Goal: Understand process/instructions: Learn how to perform a task or action

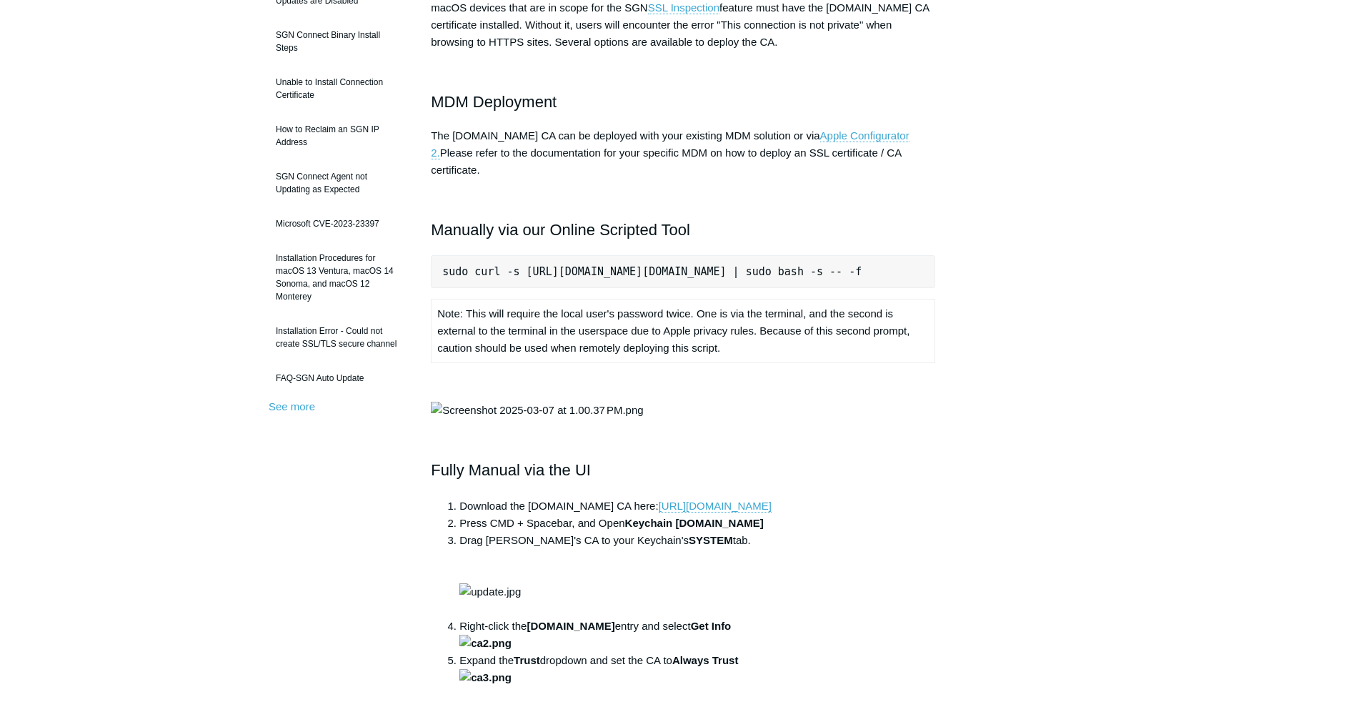
scroll to position [0, 67]
drag, startPoint x: 442, startPoint y: 254, endPoint x: 998, endPoint y: 259, distance: 555.8
click at [998, 259] on div "Articles in this section Installation Procedure for macOS 15 (Sequoia) Check to…" at bounding box center [683, 574] width 829 height 1351
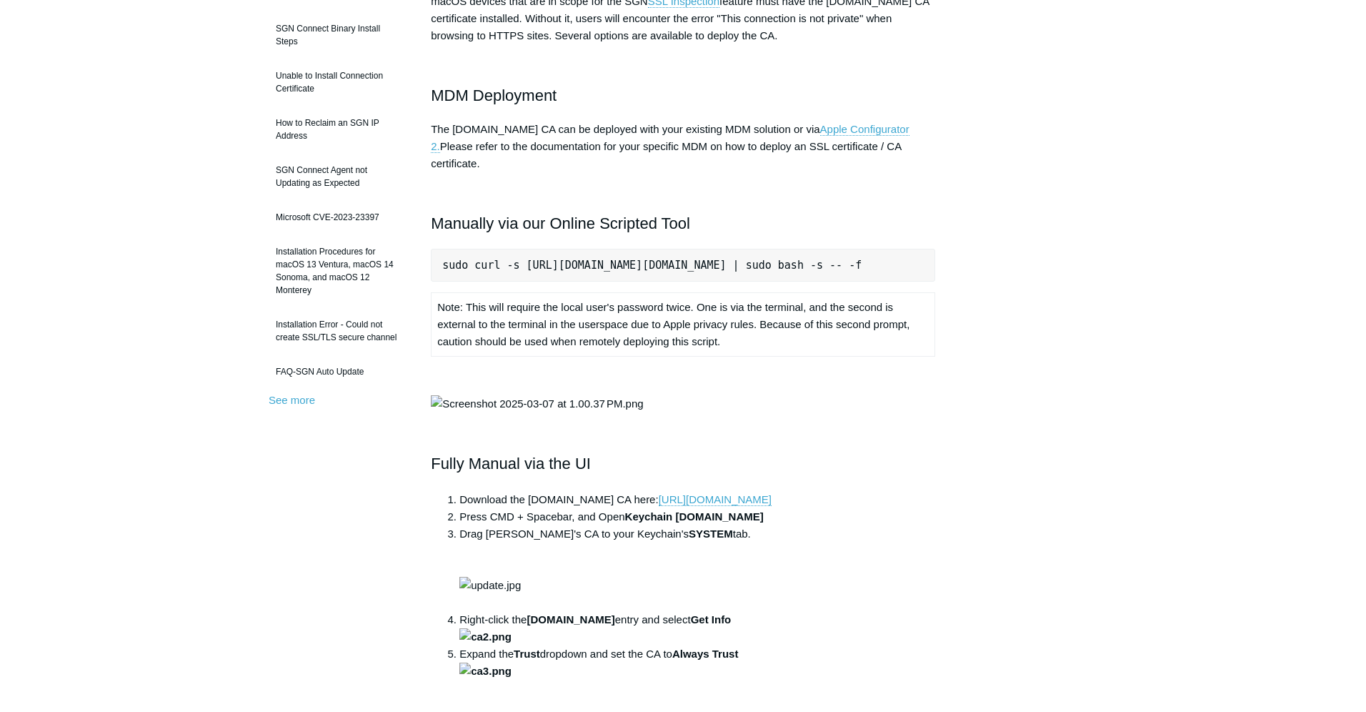
click at [703, 251] on pre "sudo curl -s https://download.todyl.com/misc/macOS-install-CA.sh | sudo bash -s…" at bounding box center [683, 265] width 504 height 33
drag, startPoint x: 561, startPoint y: 245, endPoint x: 618, endPoint y: 247, distance: 57.2
click at [582, 247] on pre "sudo curl -s https://download.todyl.com/misc/macOS-install-CA.sh | sudo bash -s…" at bounding box center [683, 263] width 504 height 33
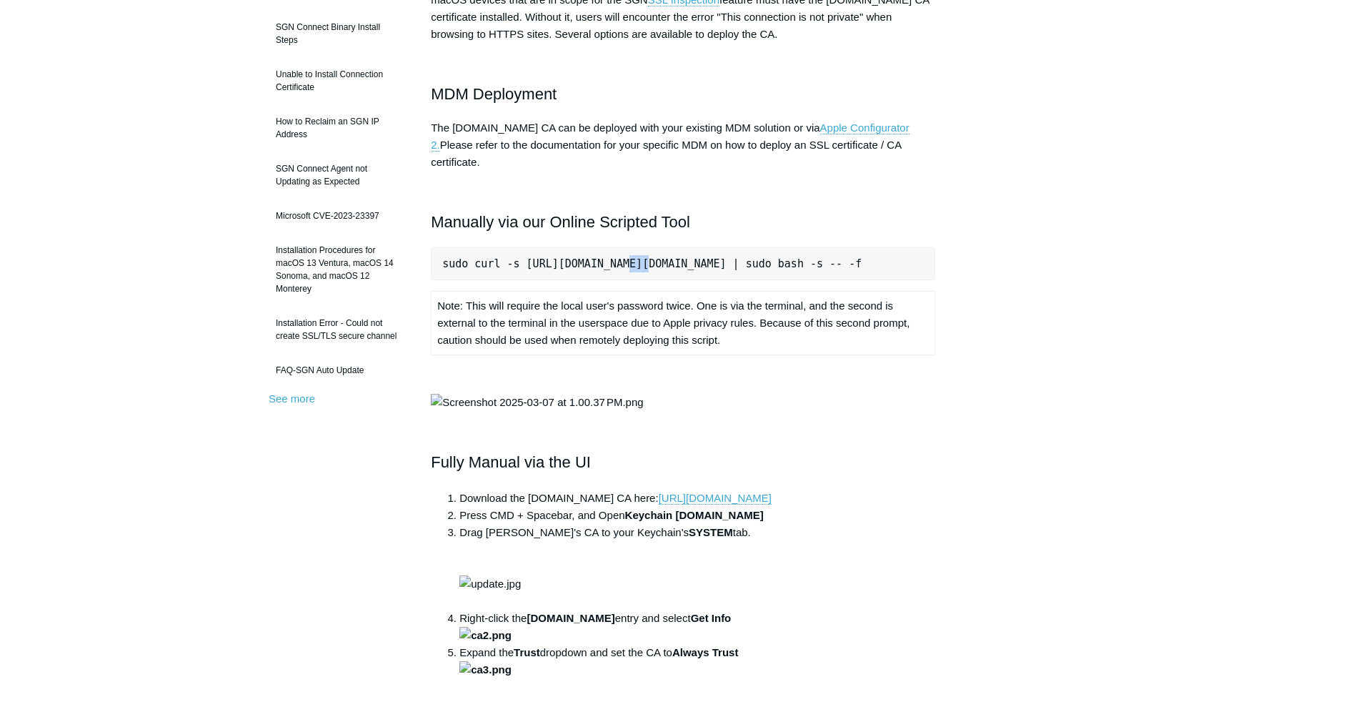
drag, startPoint x: 912, startPoint y: 246, endPoint x: 441, endPoint y: 245, distance: 471.5
click at [441, 247] on pre "sudo curl -s https://download.todyl.com/misc/macOS-install-CA.sh | sudo bash -s…" at bounding box center [683, 263] width 504 height 33
copy pre "sudo curl -s https://download.todyl.com/misc/macOS-install-CA.sh | sudo bash -s…"
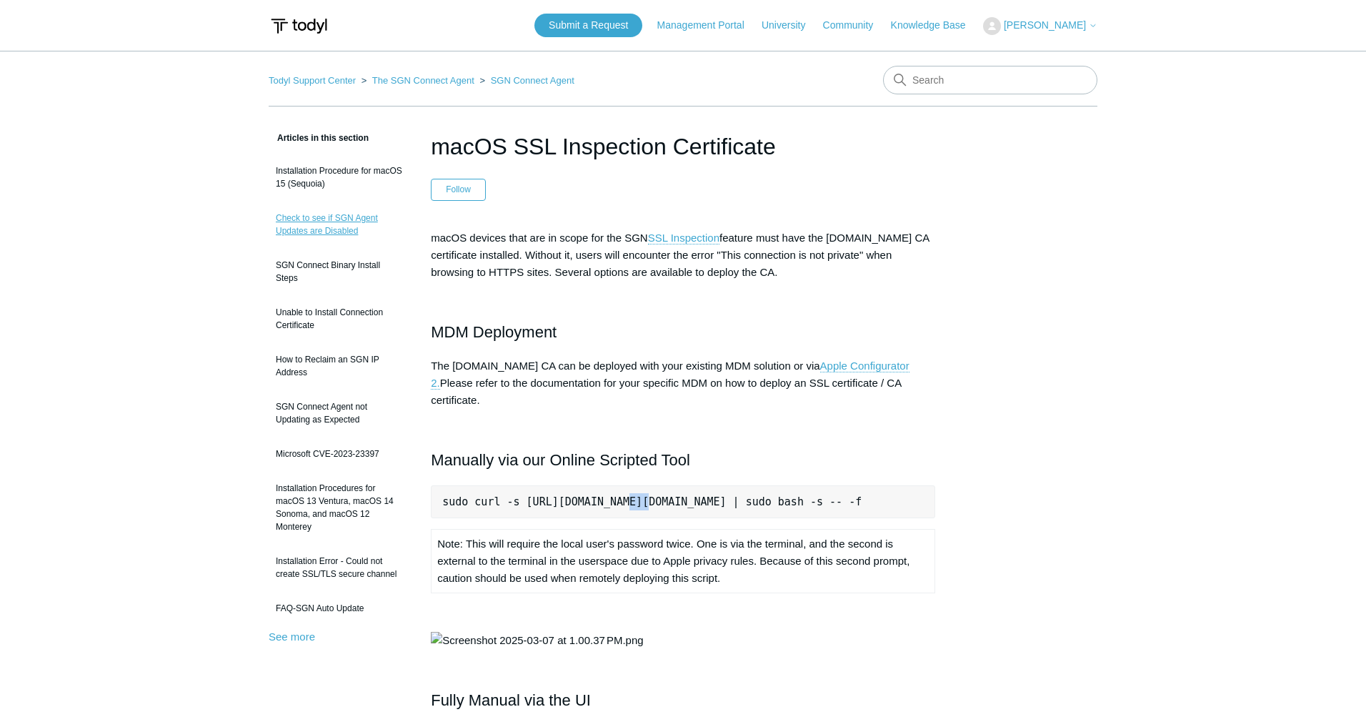
click at [304, 219] on link "Check to see if SGN Agent Updates are Disabled" at bounding box center [339, 224] width 141 height 40
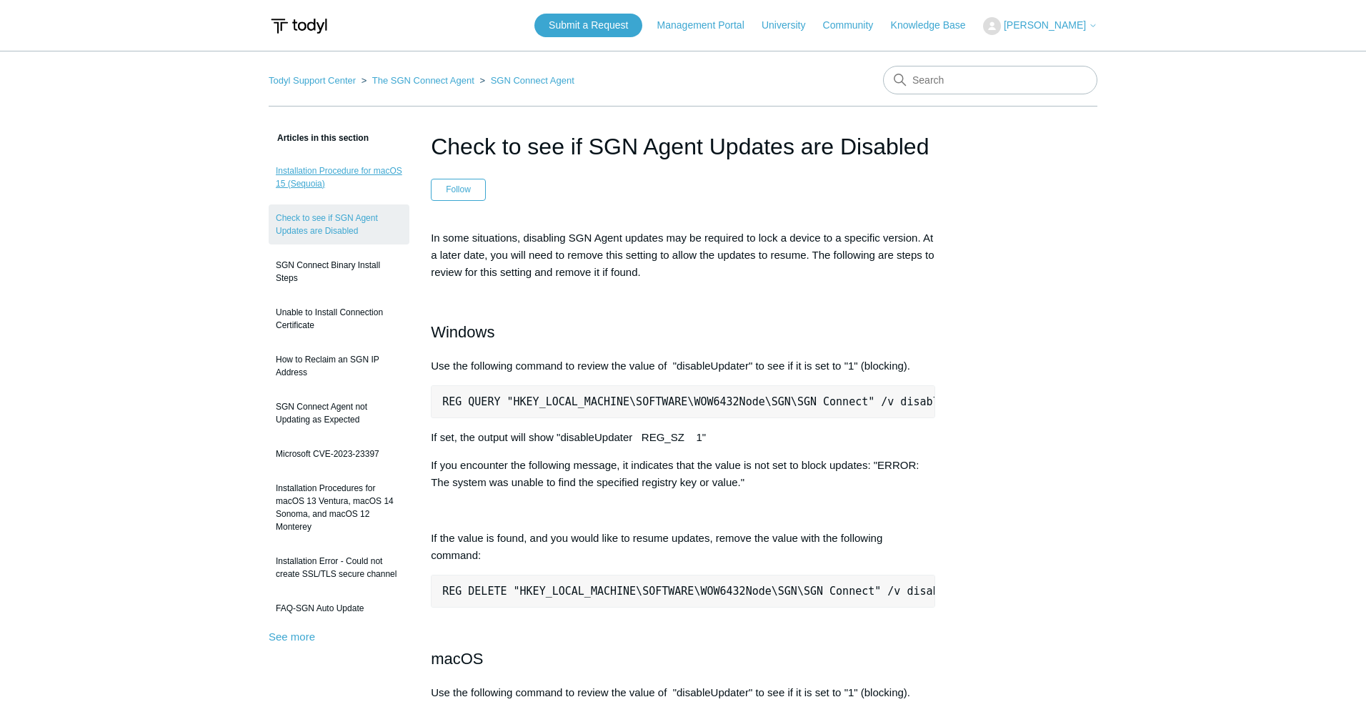
click at [328, 171] on link "Installation Procedure for macOS 15 (Sequoia)" at bounding box center [339, 177] width 141 height 40
